Goal: Task Accomplishment & Management: Manage account settings

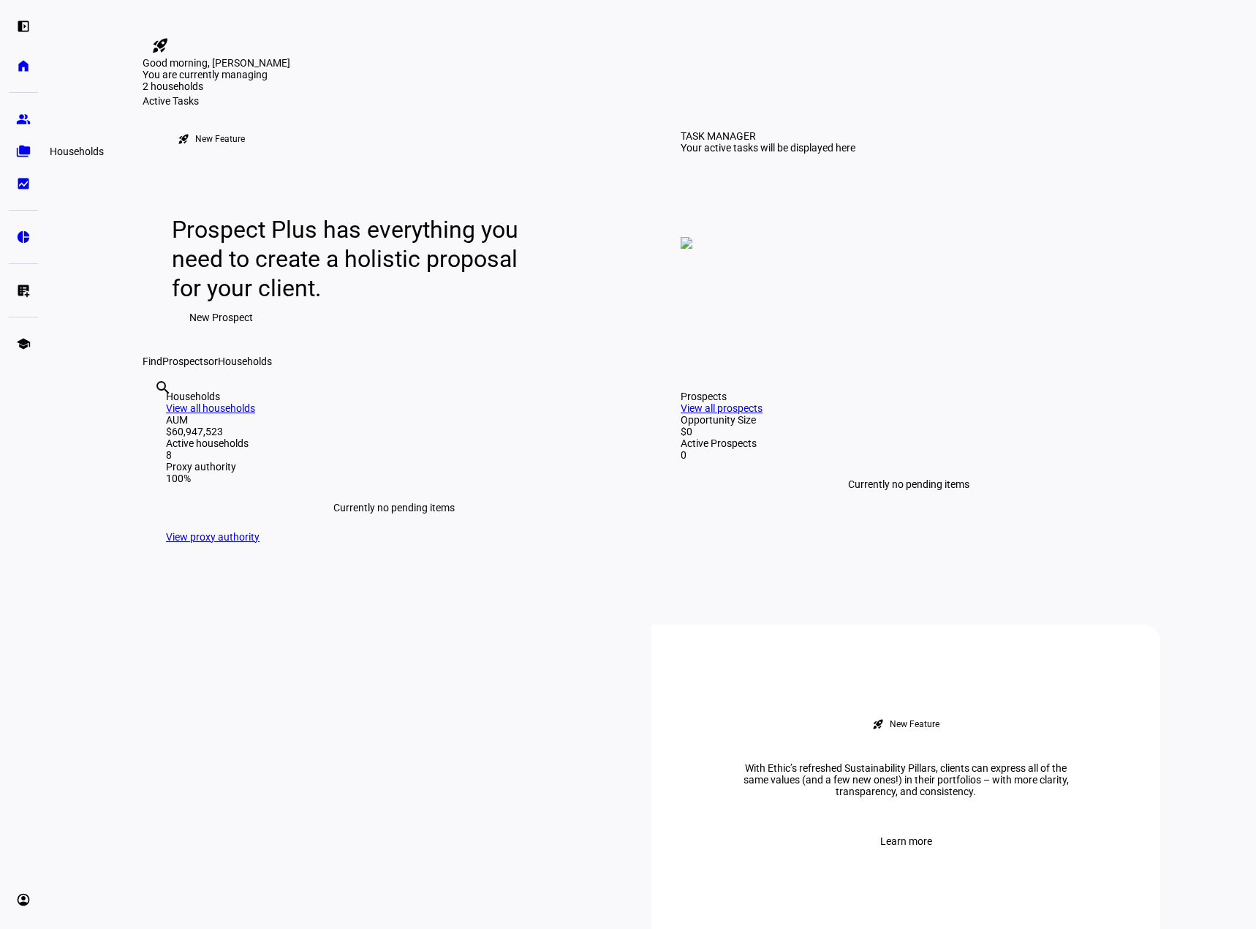
click at [28, 165] on link "folder_copy Households" at bounding box center [23, 151] width 29 height 29
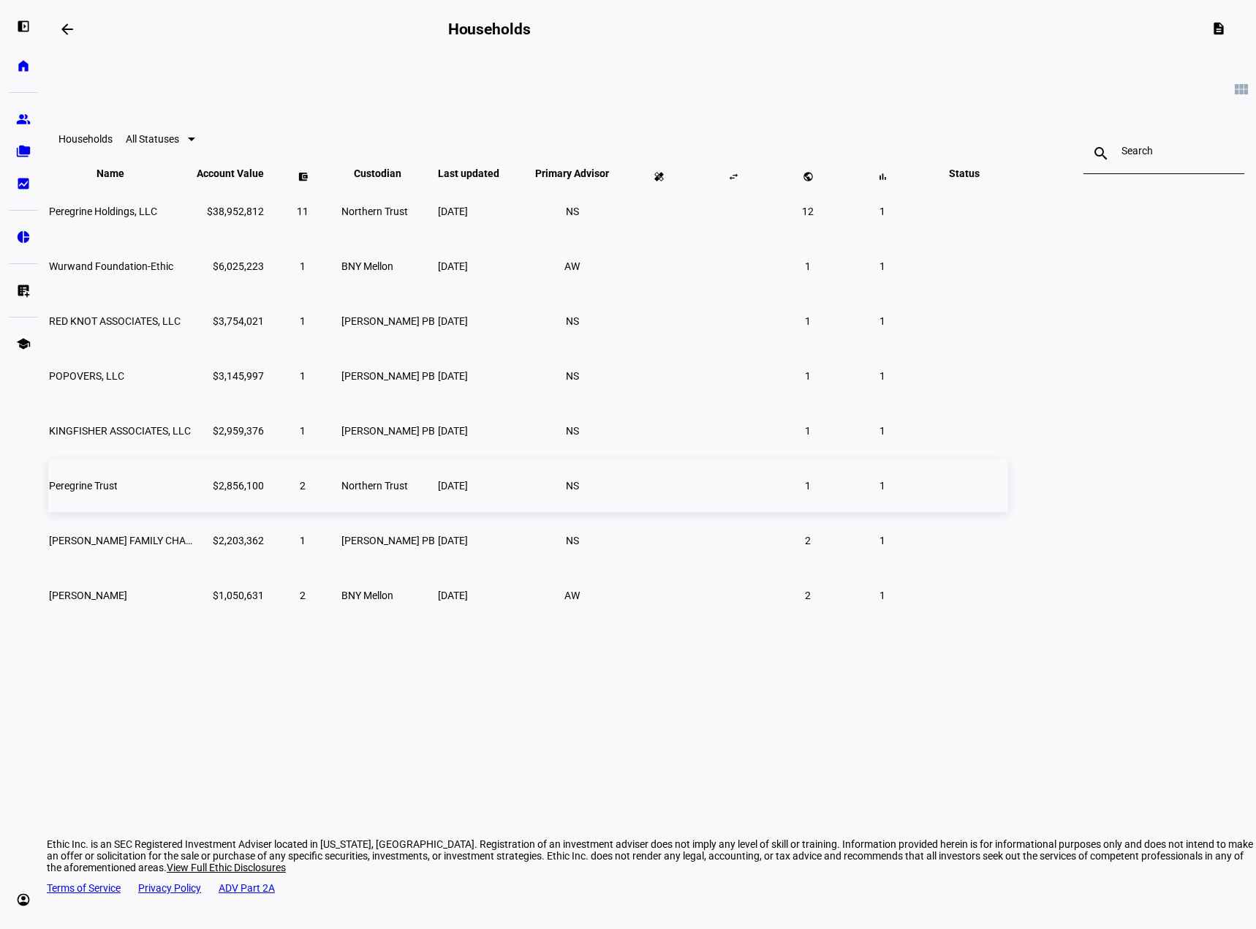
click at [195, 512] on td "Peregrine Trust" at bounding box center [121, 484] width 146 height 53
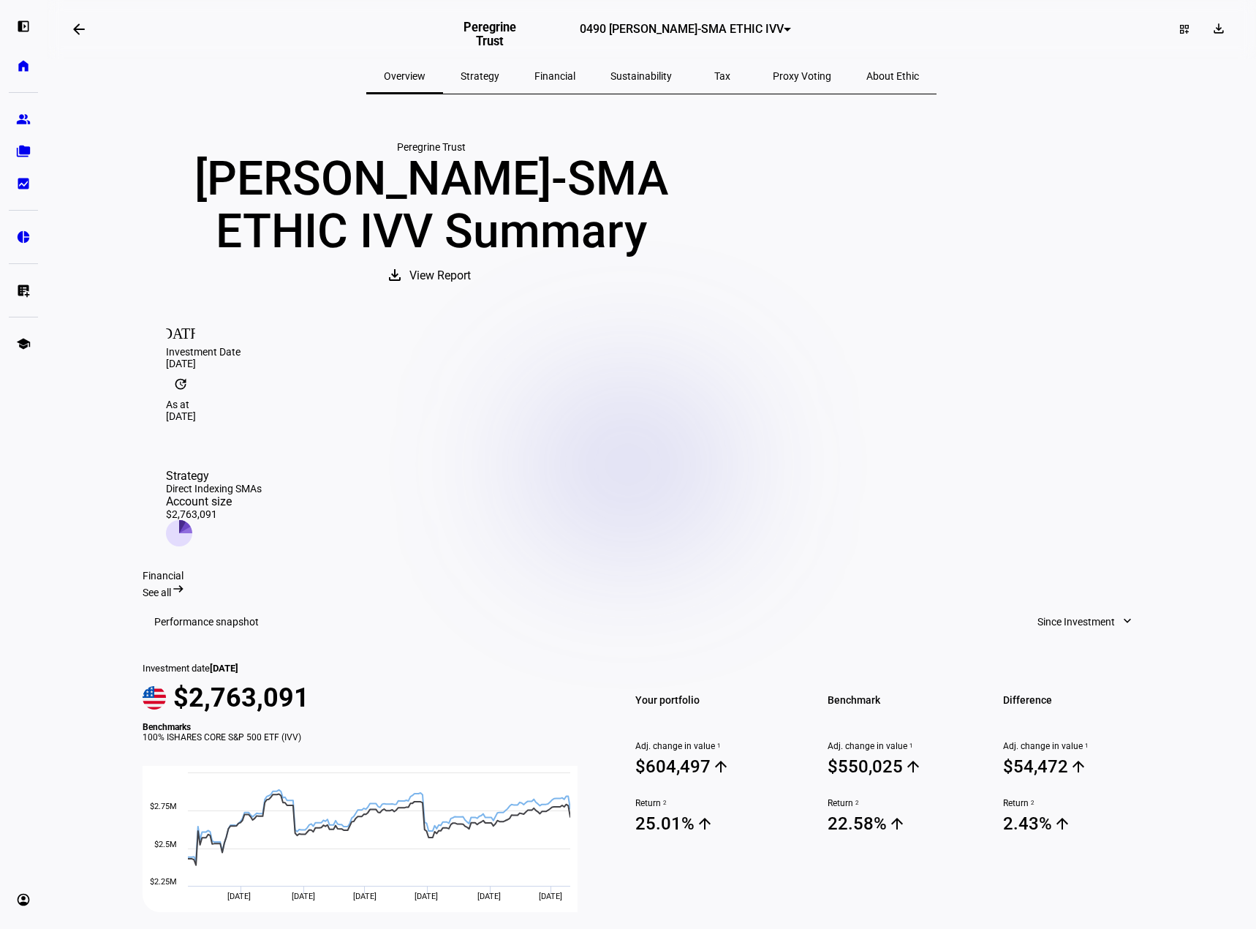
click at [668, 36] on span "0490 [PERSON_NAME]-SMA ETHIC IVV" at bounding box center [682, 29] width 204 height 14
click at [638, 97] on span "2783 [PERSON_NAME] - ETHIC US" at bounding box center [628, 103] width 154 height 12
